Goal: Task Accomplishment & Management: Manage account settings

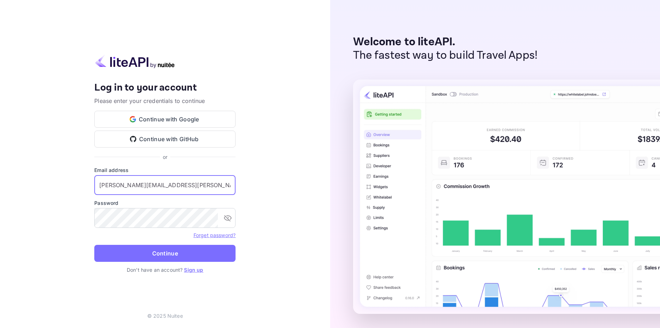
drag, startPoint x: 176, startPoint y: 184, endPoint x: 191, endPoint y: 176, distance: 17.1
click at [177, 183] on input "[PERSON_NAME][EMAIL_ADDRESS][PERSON_NAME]" at bounding box center [164, 185] width 141 height 20
type input "[PERSON_NAME][EMAIL_ADDRESS][PERSON_NAME][DOMAIN_NAME]"
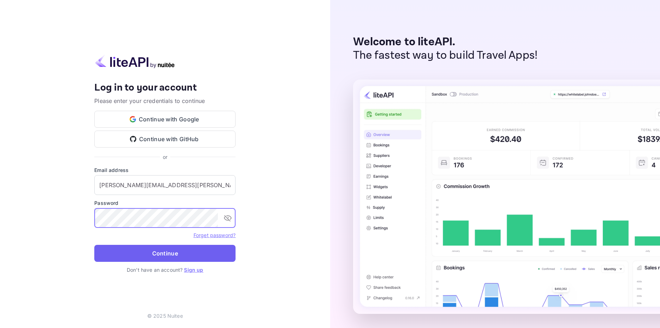
click at [162, 253] on button "Continue" at bounding box center [164, 252] width 141 height 17
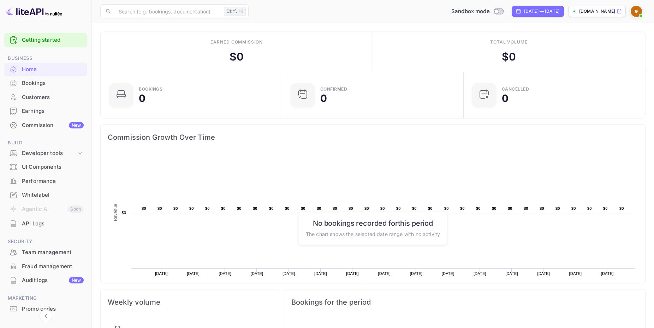
click at [40, 97] on div "Customers" at bounding box center [53, 97] width 62 height 8
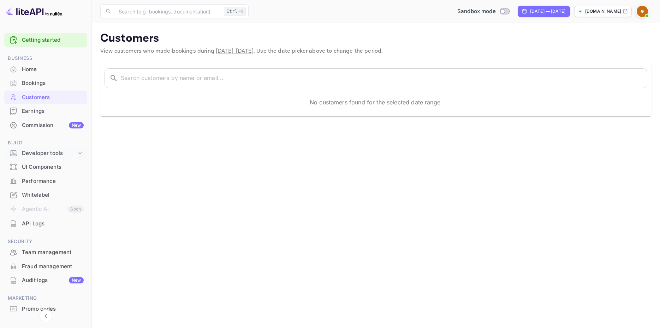
click at [43, 151] on div "Developer tools" at bounding box center [49, 153] width 55 height 8
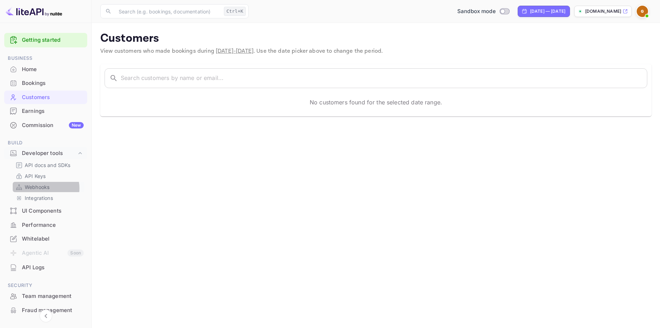
click at [44, 188] on p "Webhooks" at bounding box center [37, 186] width 25 height 7
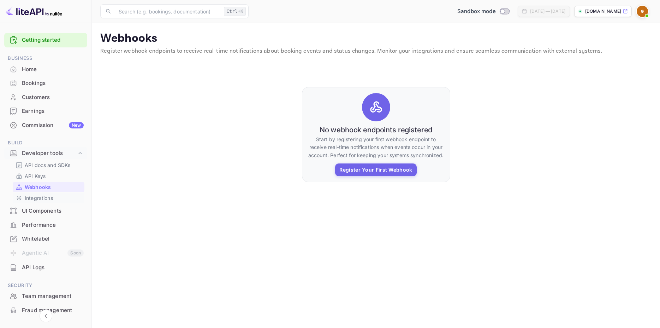
click at [35, 199] on p "Integrations" at bounding box center [39, 197] width 28 height 7
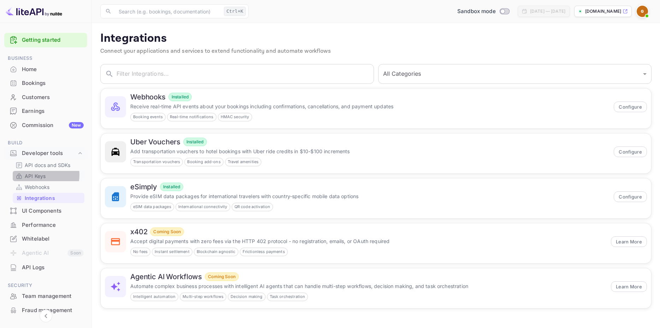
click at [40, 175] on p "API Keys" at bounding box center [35, 175] width 21 height 7
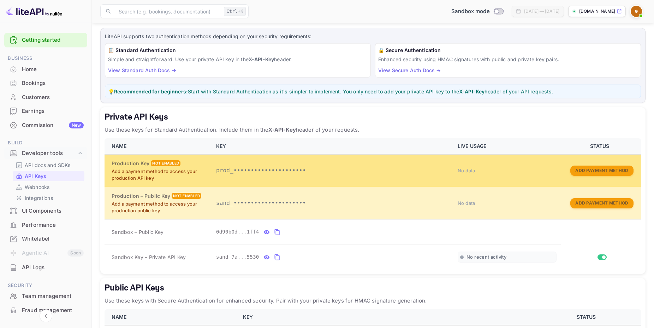
scroll to position [97, 0]
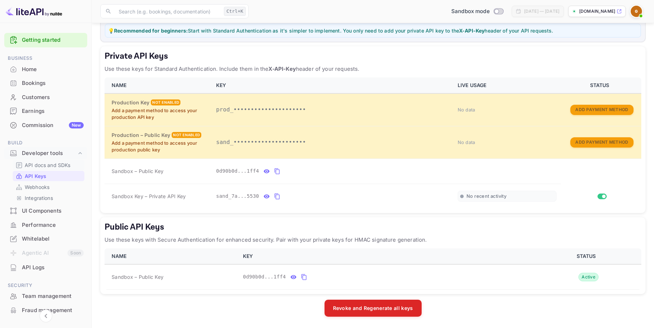
click at [40, 163] on p "API docs and SDKs" at bounding box center [48, 164] width 46 height 7
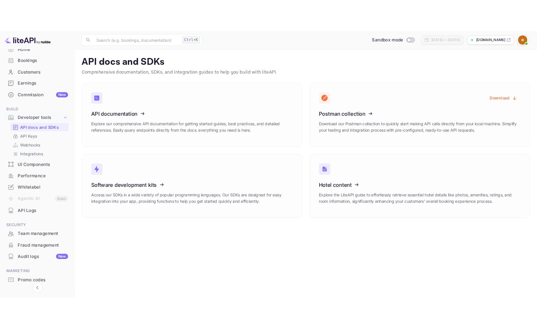
scroll to position [71, 0]
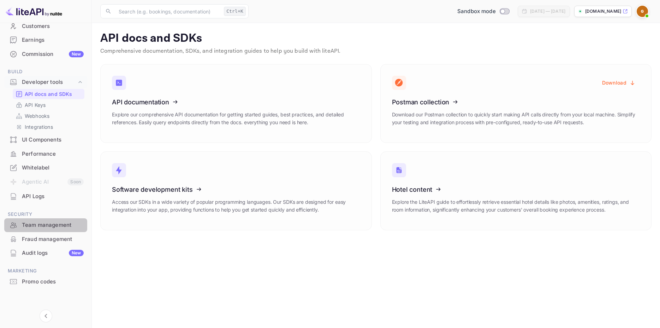
click at [53, 225] on div "Team management" at bounding box center [53, 225] width 62 height 8
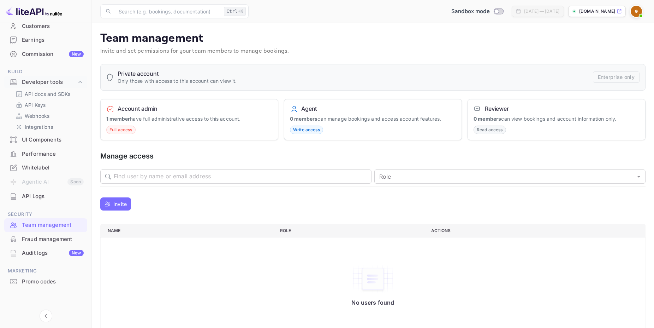
click at [635, 13] on img at bounding box center [636, 11] width 11 height 11
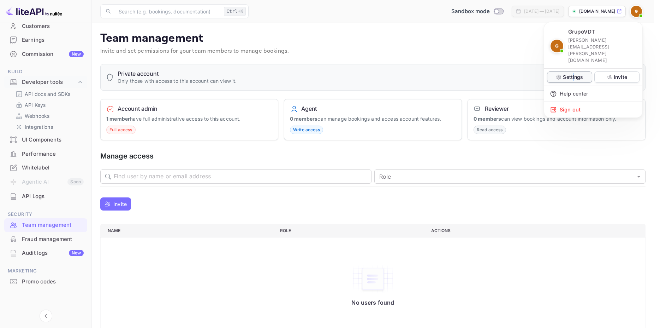
click at [574, 73] on p "Settings" at bounding box center [573, 76] width 20 height 7
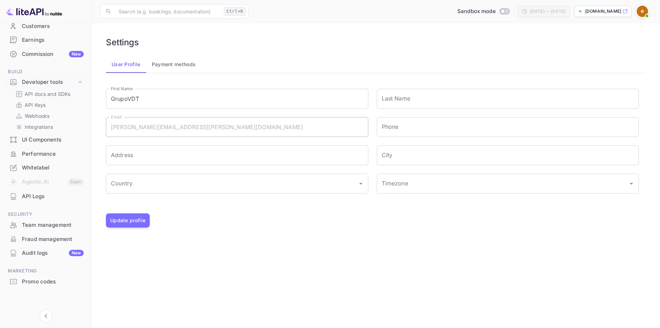
click at [171, 67] on button "Payment methods" at bounding box center [173, 64] width 55 height 17
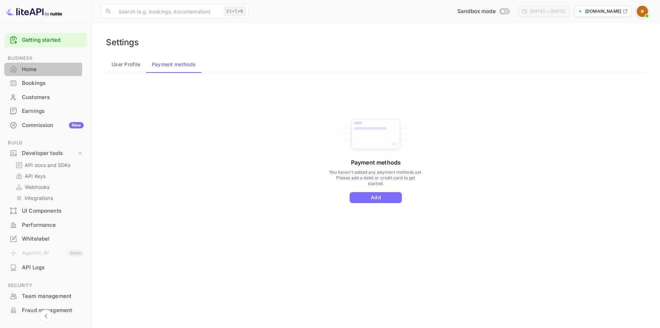
click at [34, 69] on div "Home" at bounding box center [53, 69] width 62 height 8
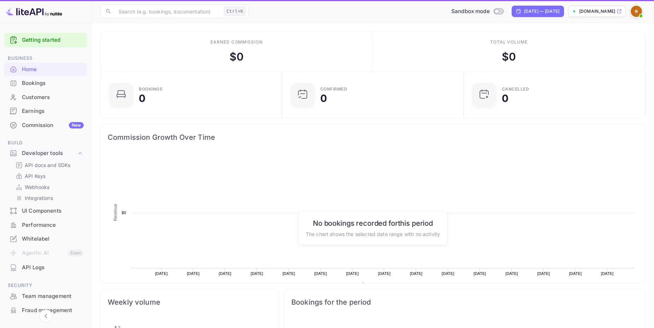
scroll to position [6, 6]
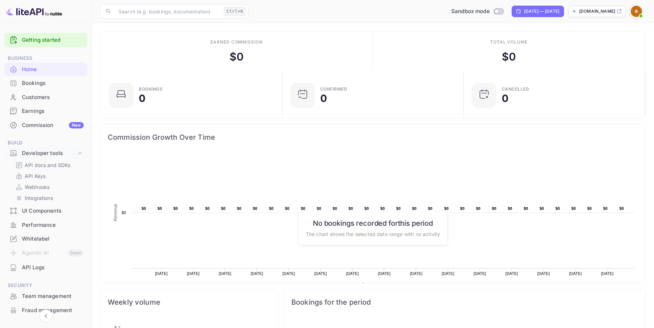
click at [633, 13] on img at bounding box center [636, 11] width 11 height 11
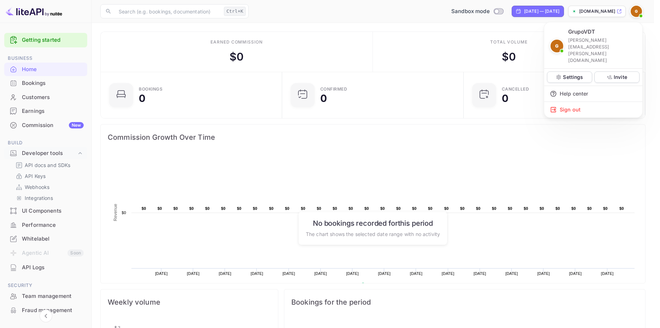
click at [30, 241] on div at bounding box center [330, 164] width 660 height 328
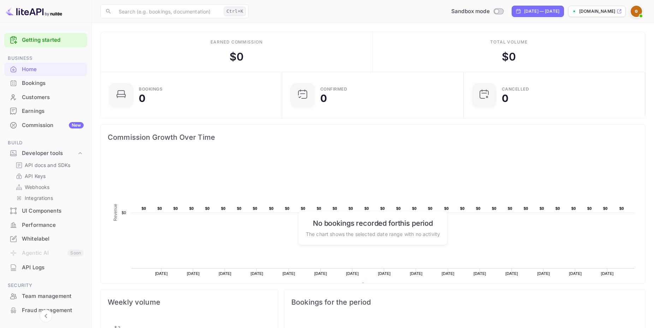
click at [34, 238] on div "Whitelabel" at bounding box center [53, 239] width 62 height 8
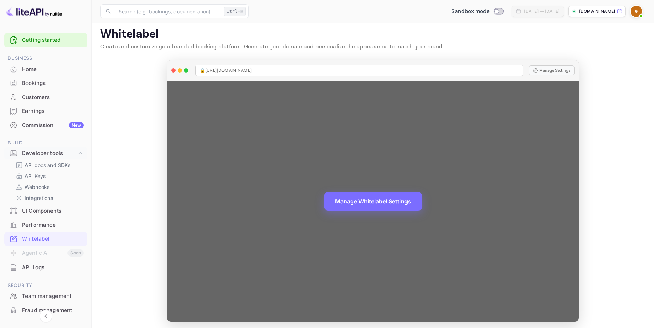
scroll to position [7, 0]
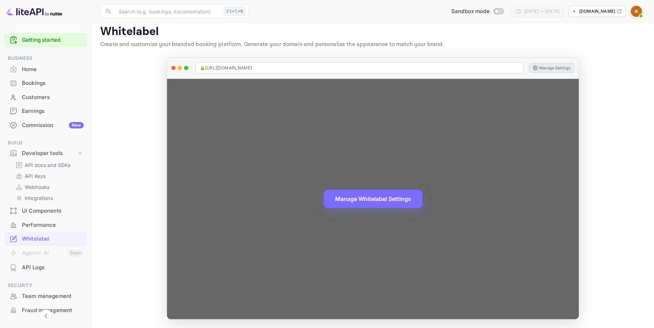
click at [547, 66] on button "Manage Settings" at bounding box center [552, 68] width 46 height 10
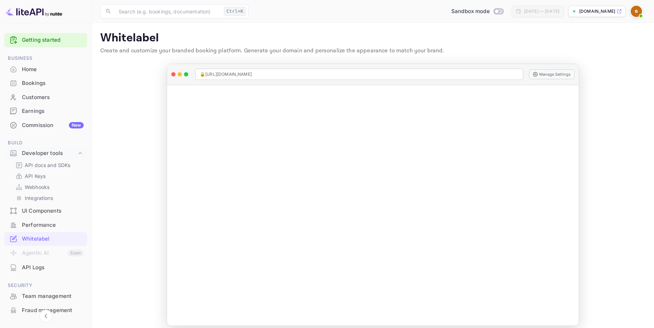
scroll to position [0, 0]
drag, startPoint x: 417, startPoint y: 10, endPoint x: 452, endPoint y: 10, distance: 35.7
click at [452, 10] on div "Sandbox mode [DATE] — [DATE] [DOMAIN_NAME]" at bounding box center [449, 11] width 394 height 13
